Goal: Obtain resource: Download file/media

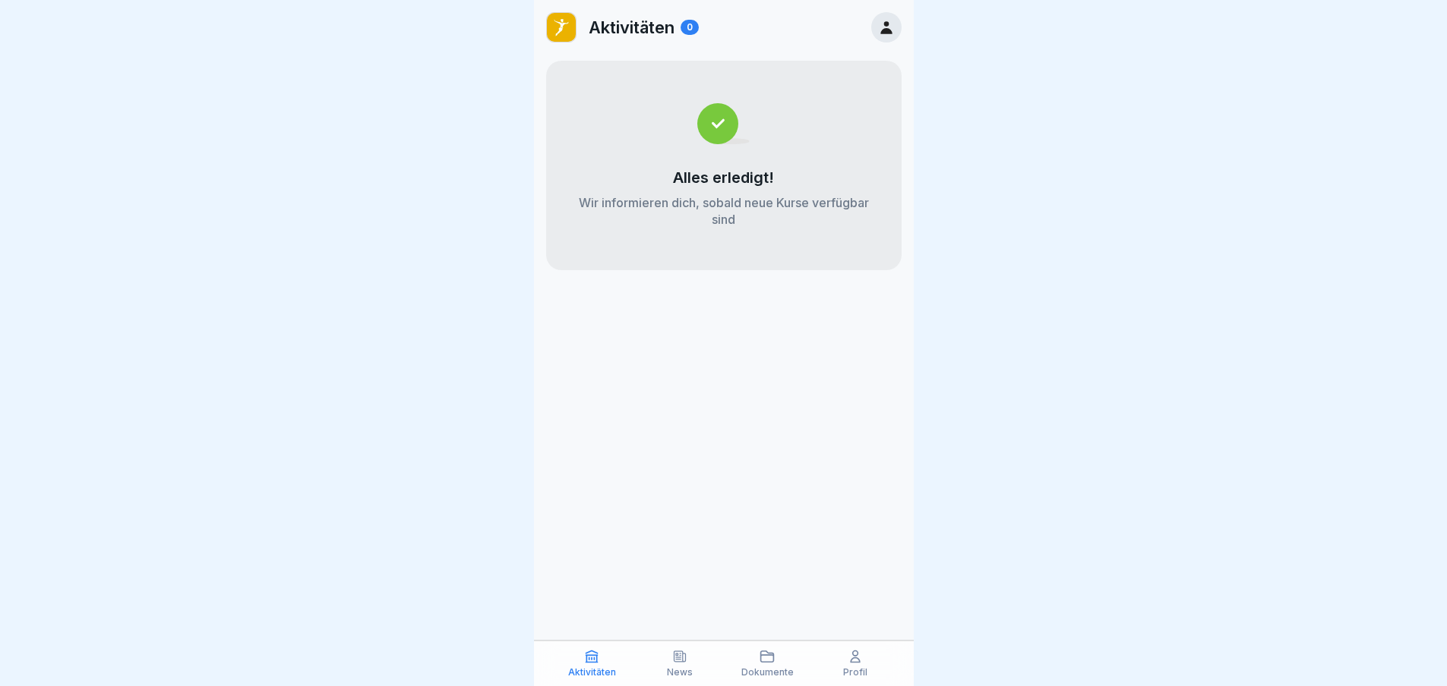
click at [677, 657] on icon at bounding box center [679, 656] width 15 height 15
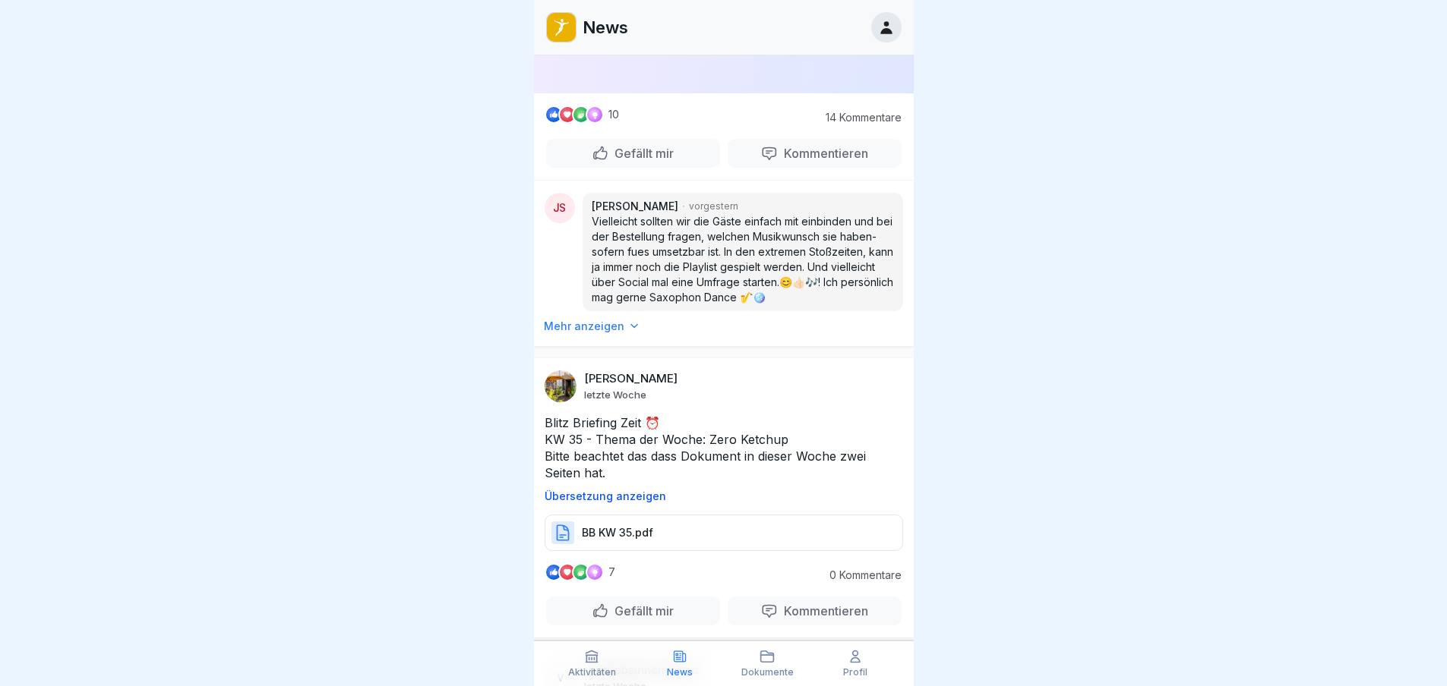
scroll to position [10082, 0]
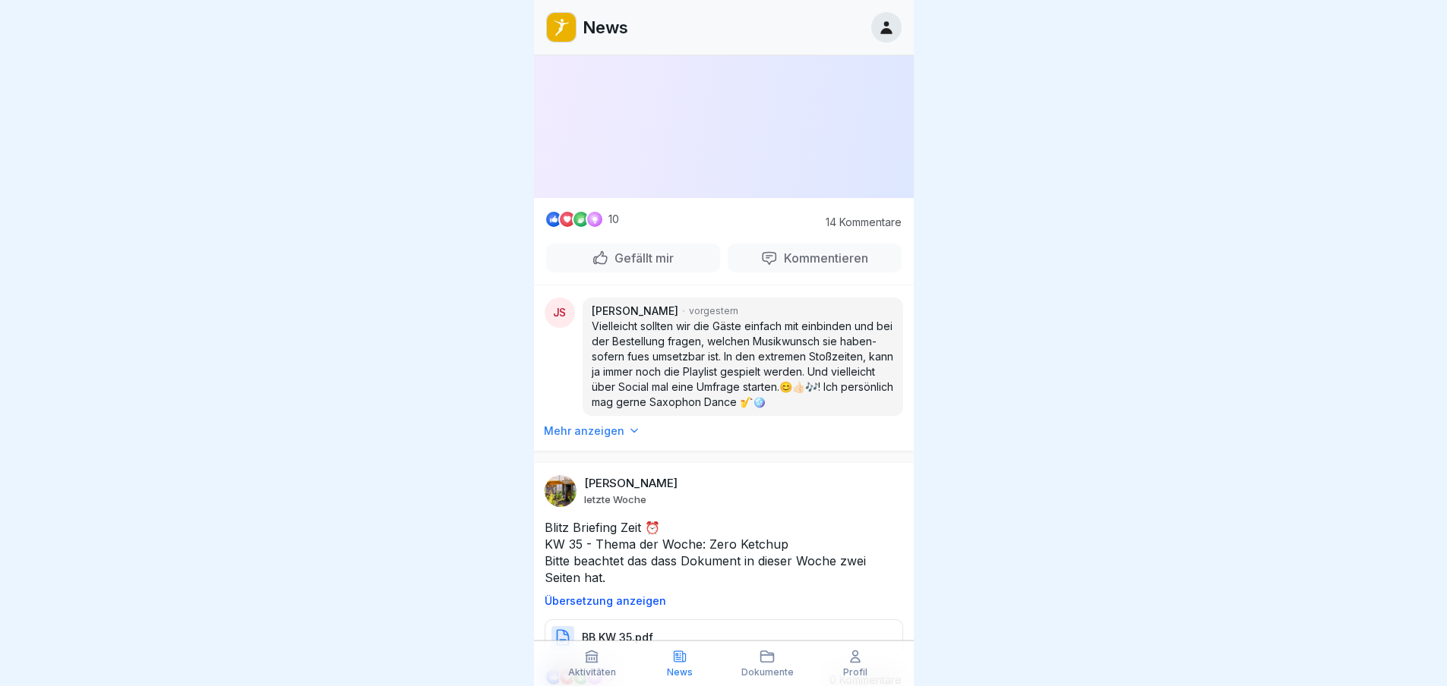
scroll to position [9930, 0]
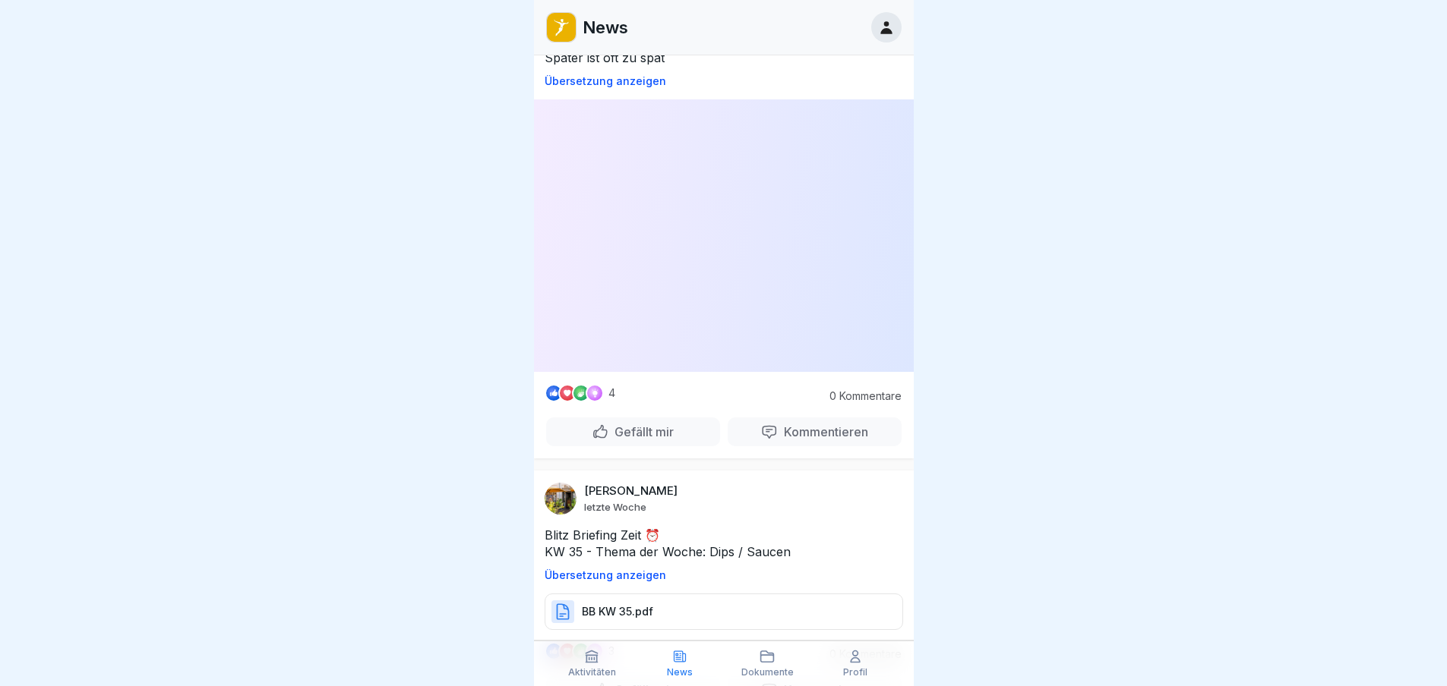
scroll to position [5147, 0]
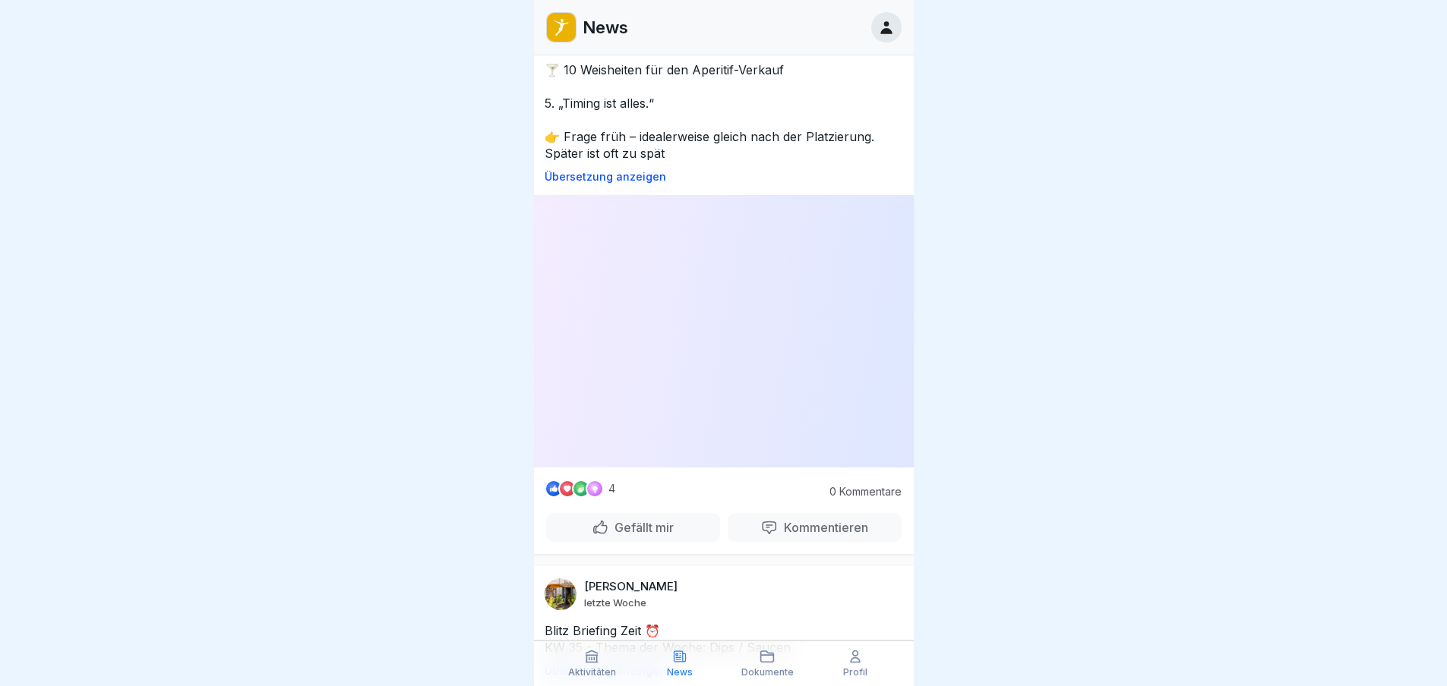
scroll to position [4995, 0]
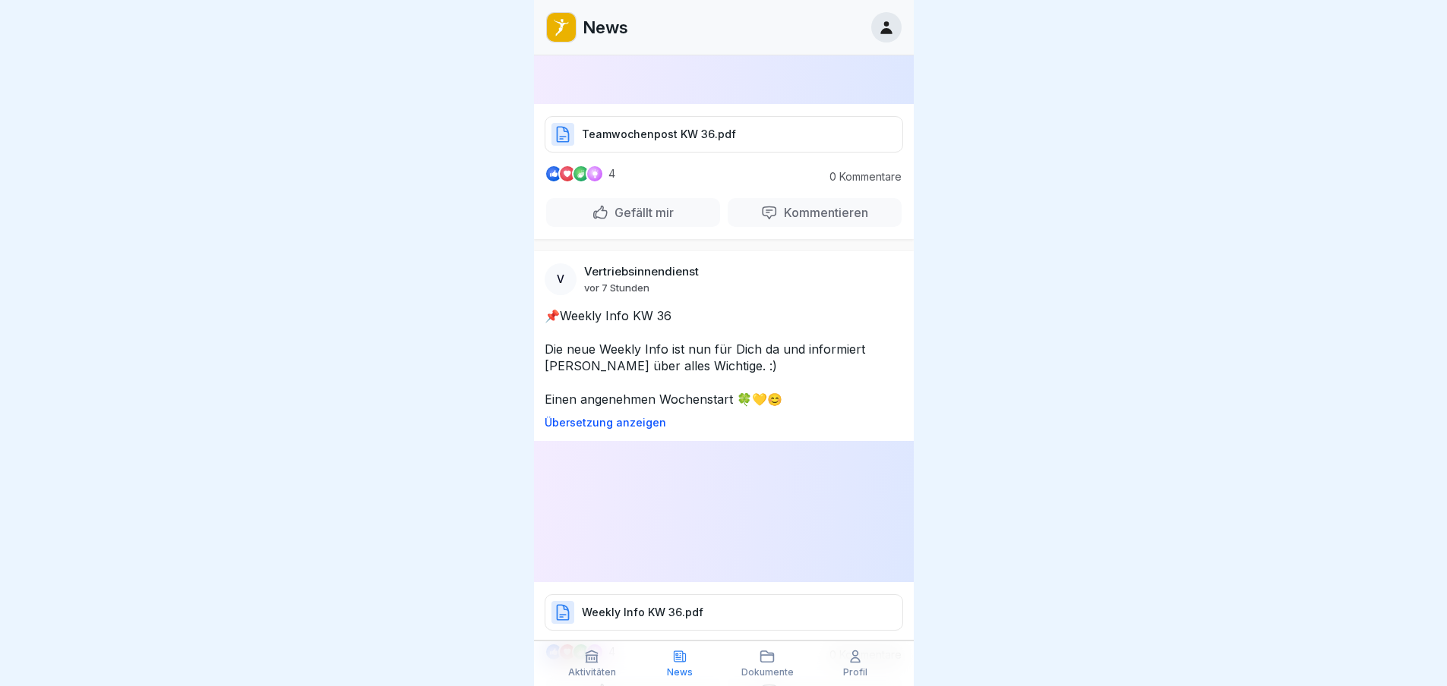
scroll to position [211, 0]
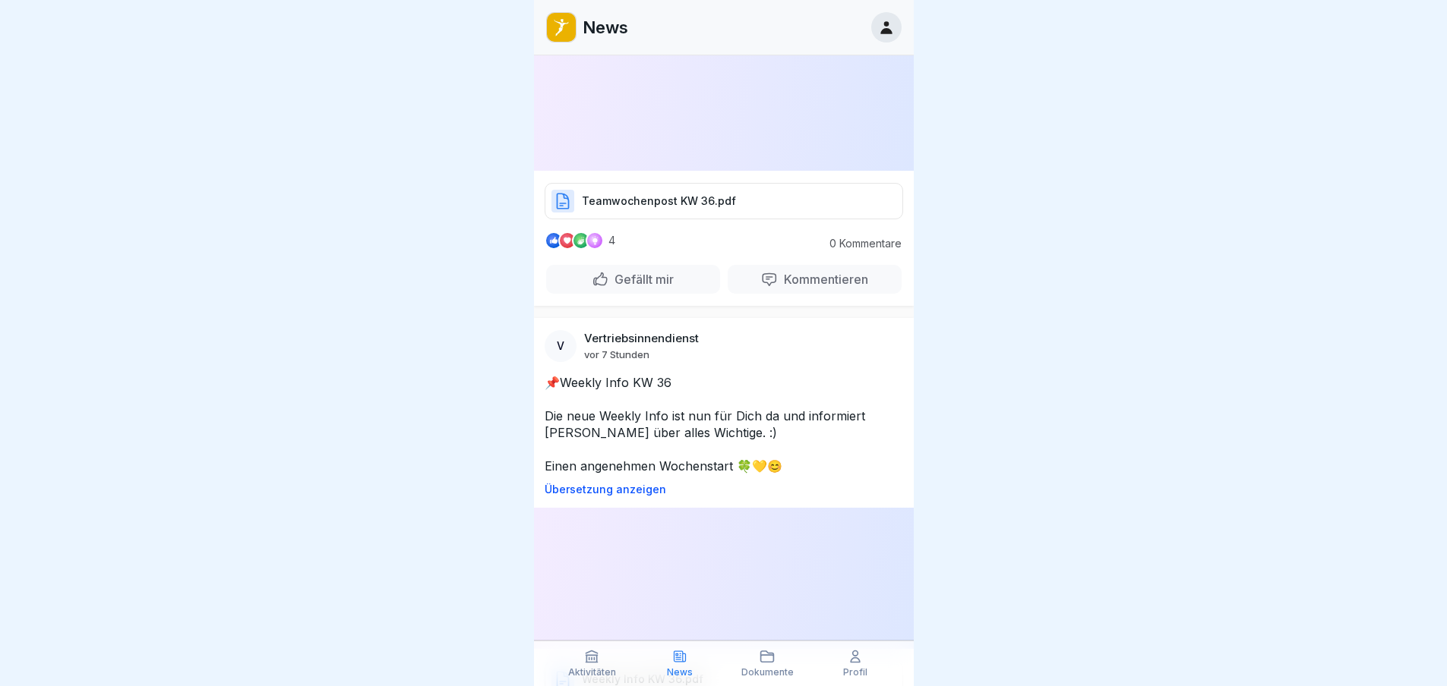
click at [657, 672] on p "Weekly Info KW 36.pdf" at bounding box center [642, 679] width 121 height 15
click at [656, 672] on p "Weekly Info KW 36.pdf" at bounding box center [642, 679] width 121 height 15
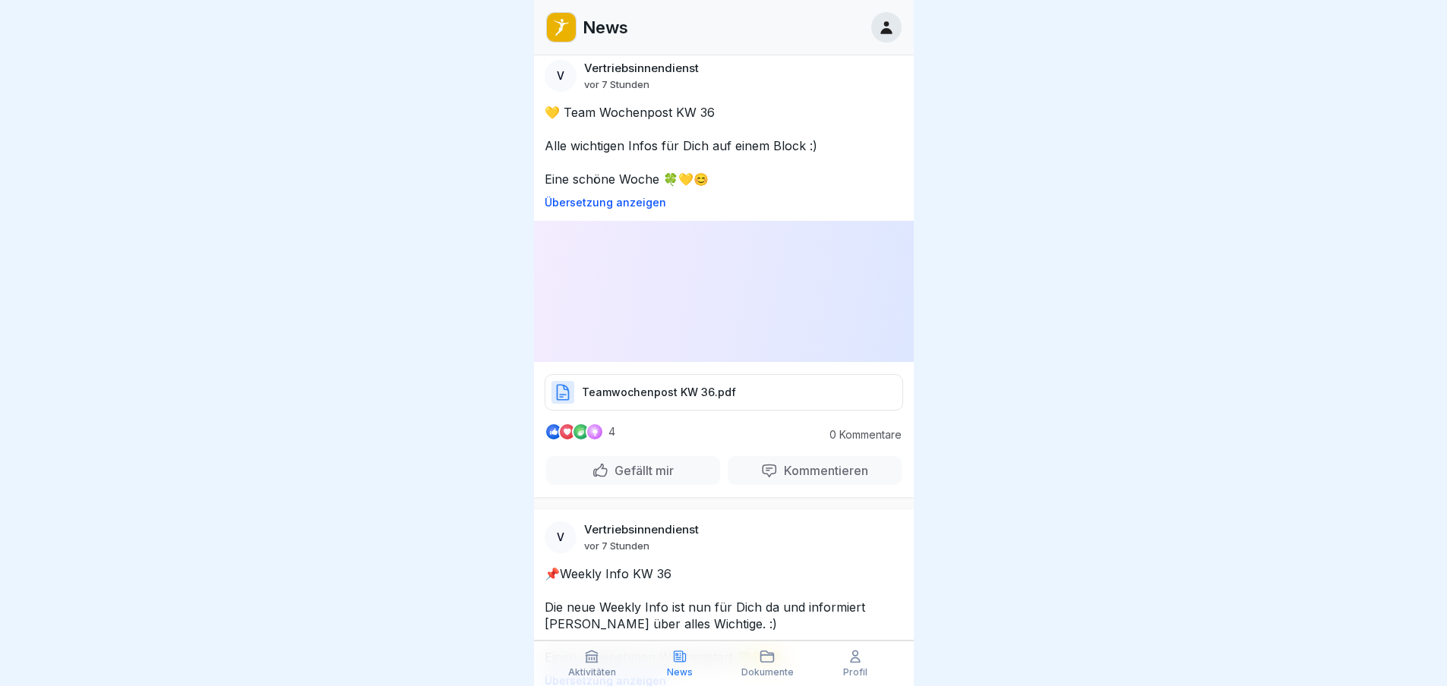
scroll to position [0, 0]
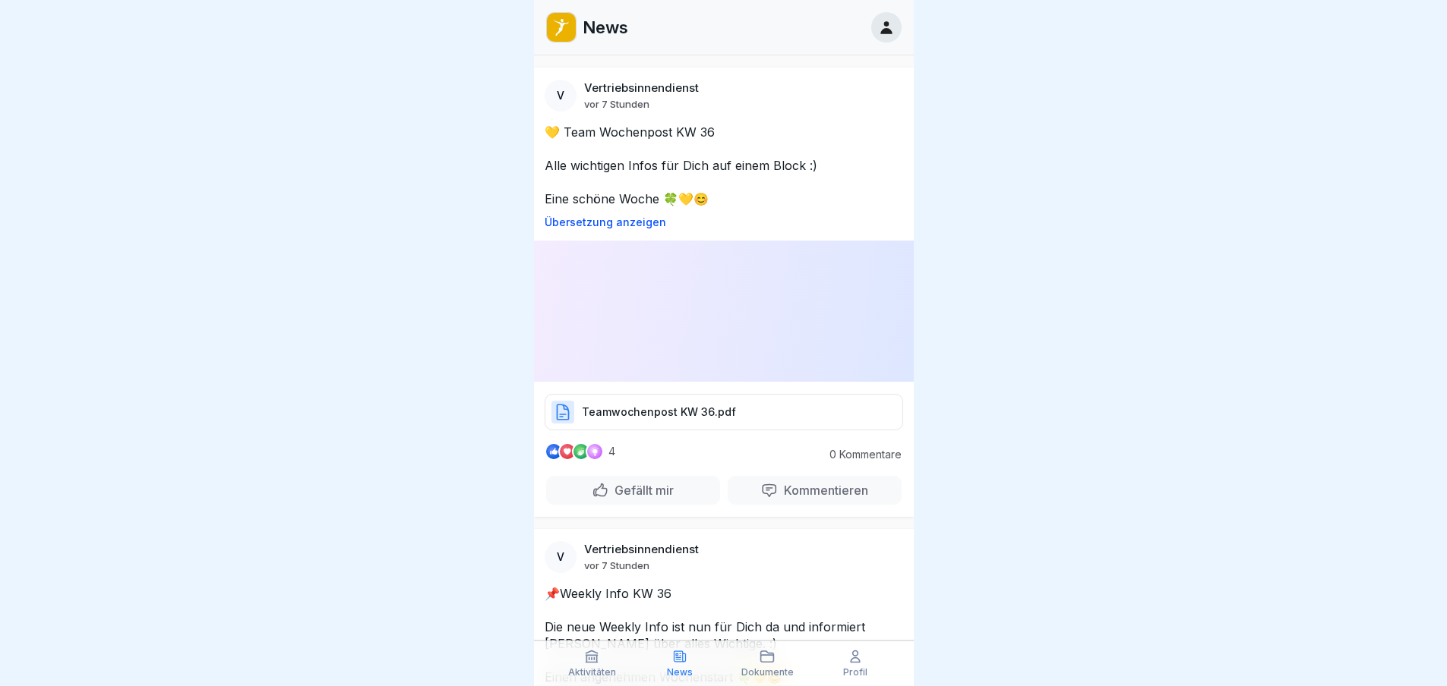
click at [703, 394] on div "Teamwochenpost KW 36.pdf" at bounding box center [723, 412] width 358 height 36
